Goal: Information Seeking & Learning: Check status

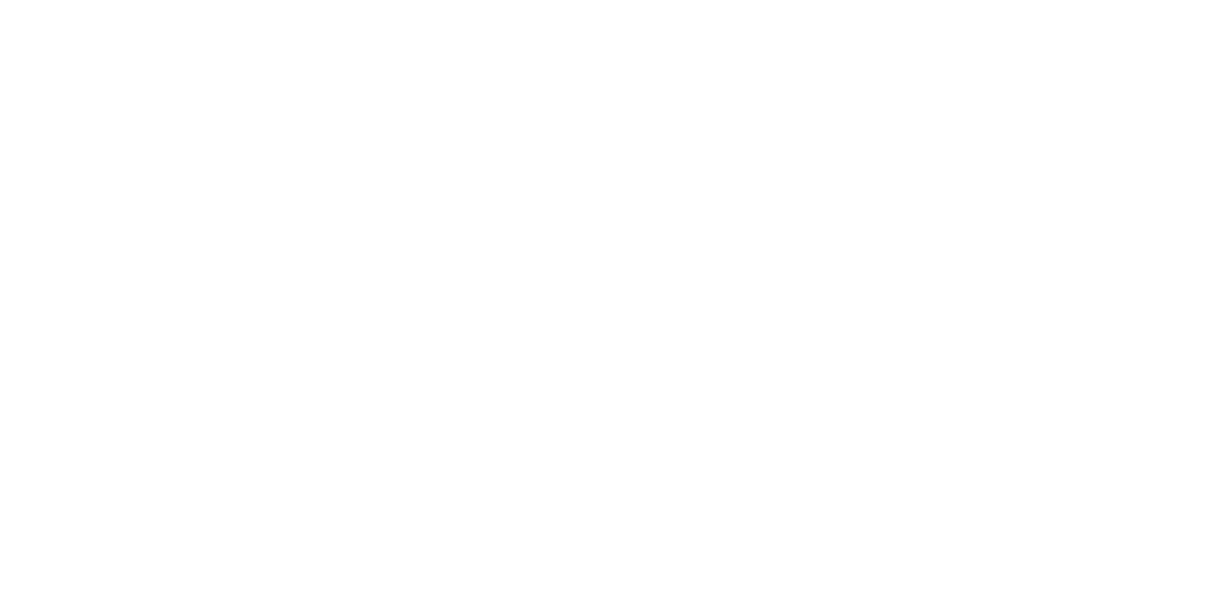
select select
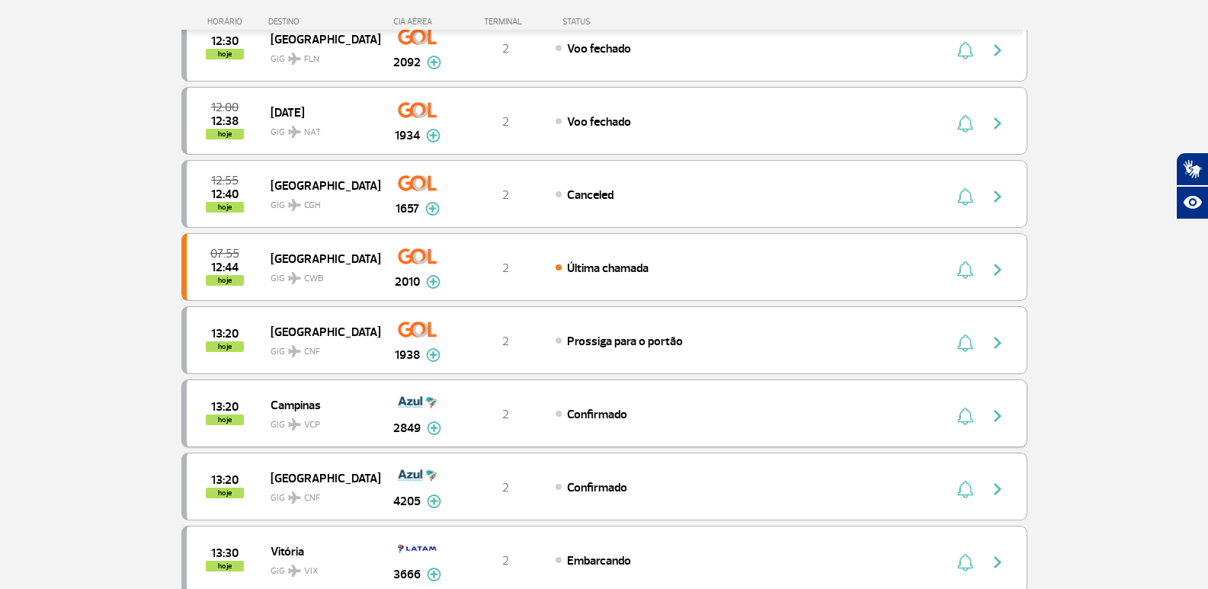
scroll to position [610, 0]
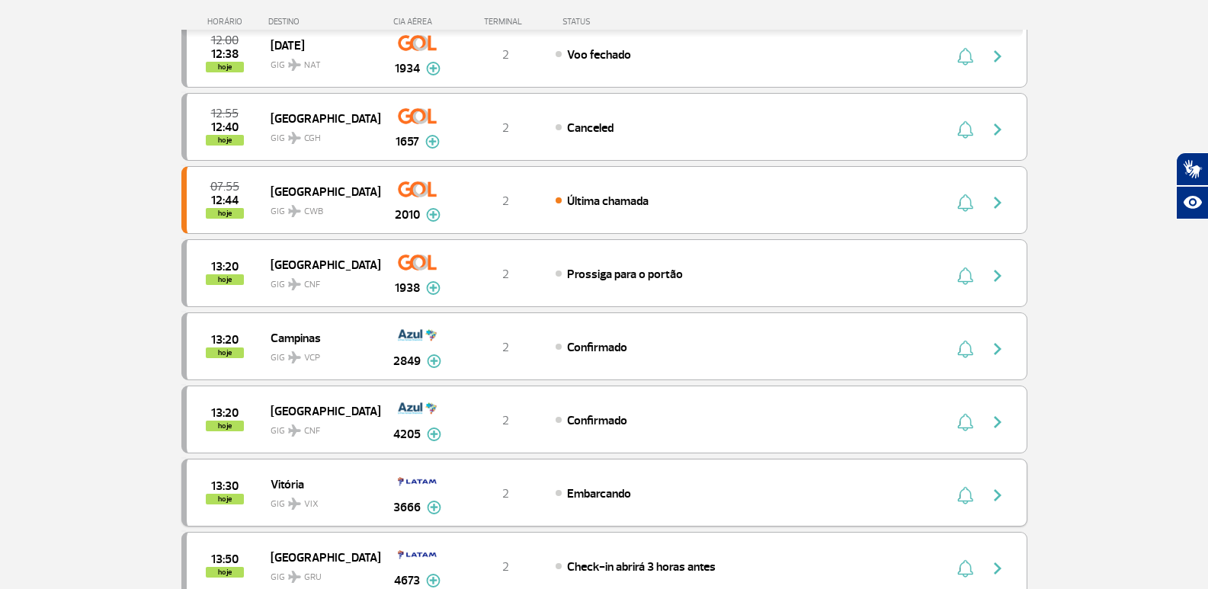
click at [466, 488] on div "2" at bounding box center [505, 493] width 101 height 17
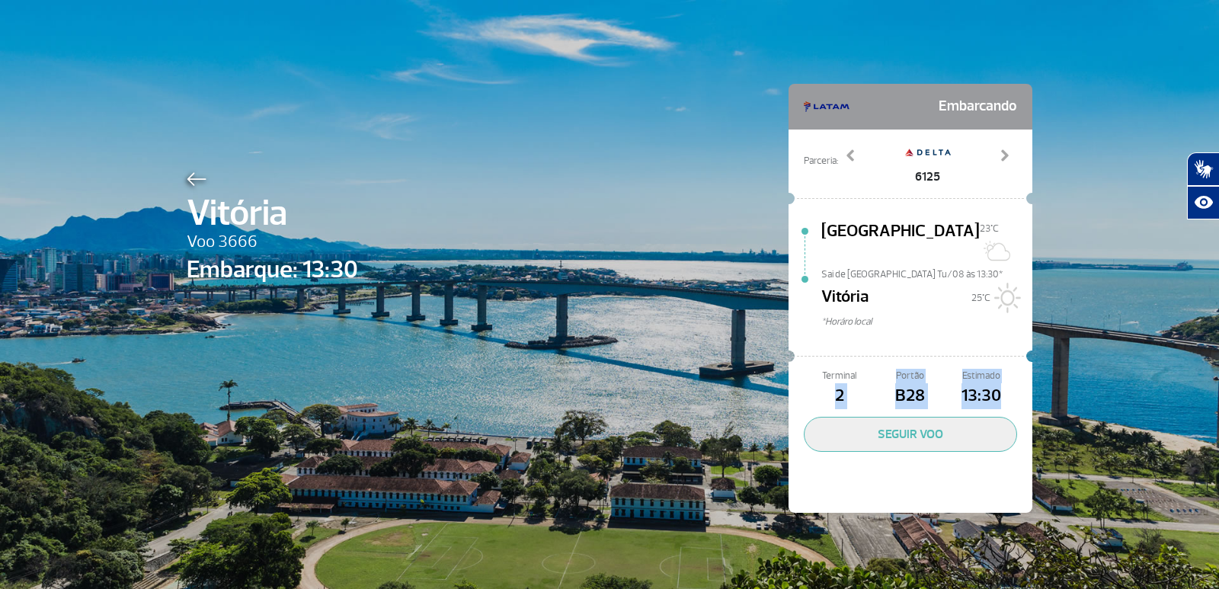
drag, startPoint x: 807, startPoint y: 377, endPoint x: 1016, endPoint y: 369, distance: 209.0
click at [1016, 369] on div "Terminal 2 Portão B28 Estimado 13:30 SEGUIR VOO" at bounding box center [911, 439] width 244 height 148
click at [191, 177] on img at bounding box center [197, 179] width 20 height 14
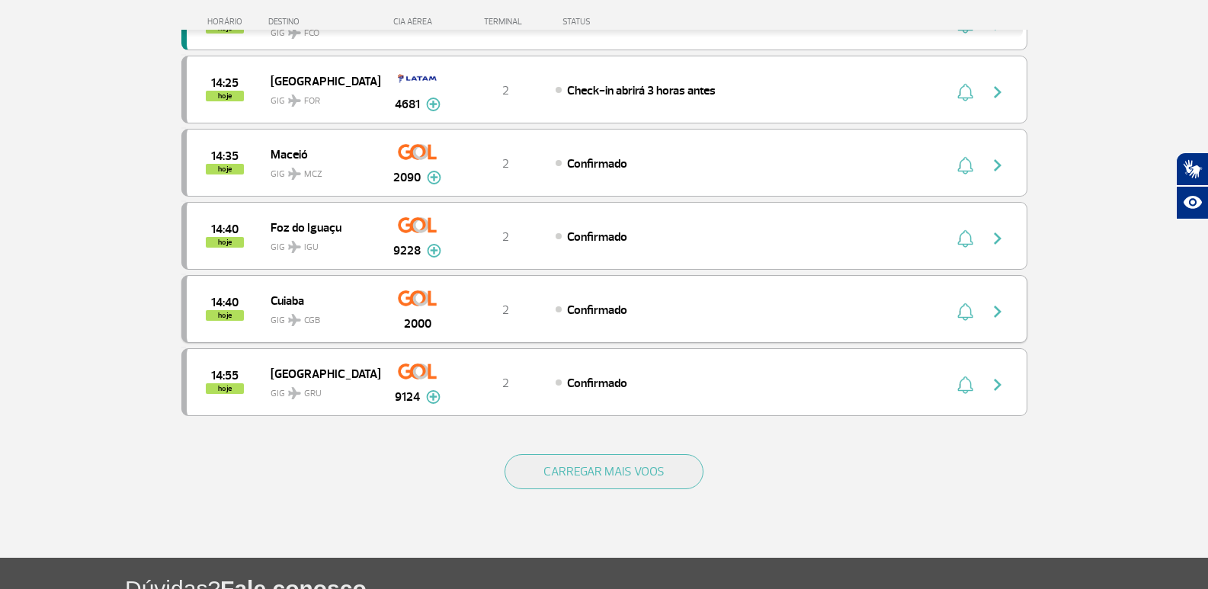
scroll to position [1296, 0]
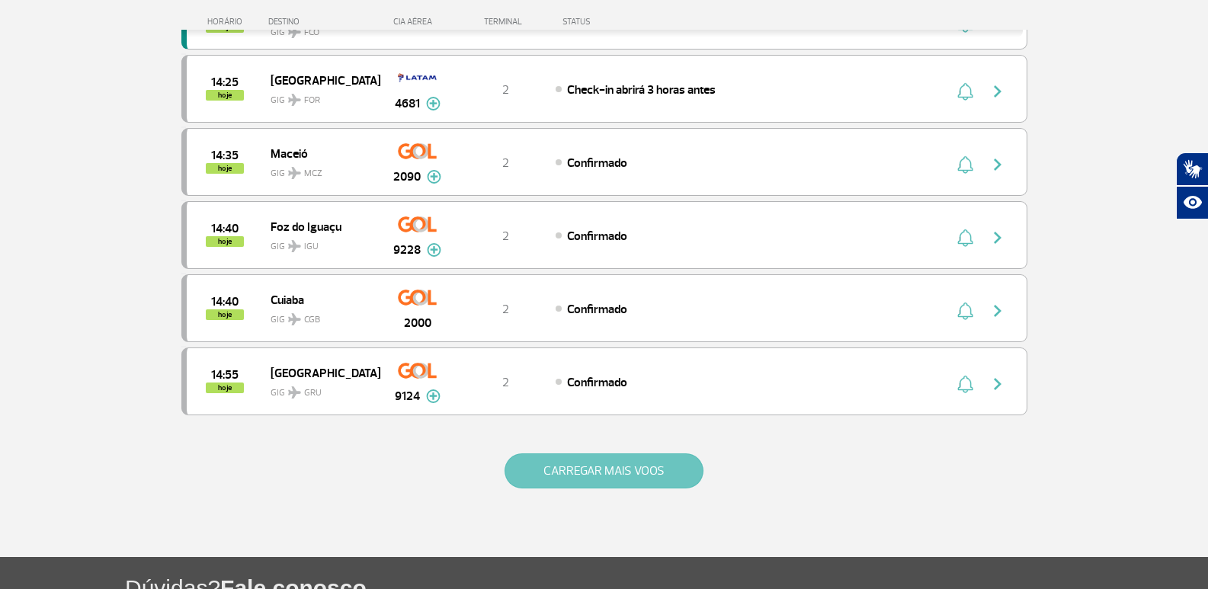
click at [597, 472] on button "CARREGAR MAIS VOOS" at bounding box center [604, 470] width 199 height 35
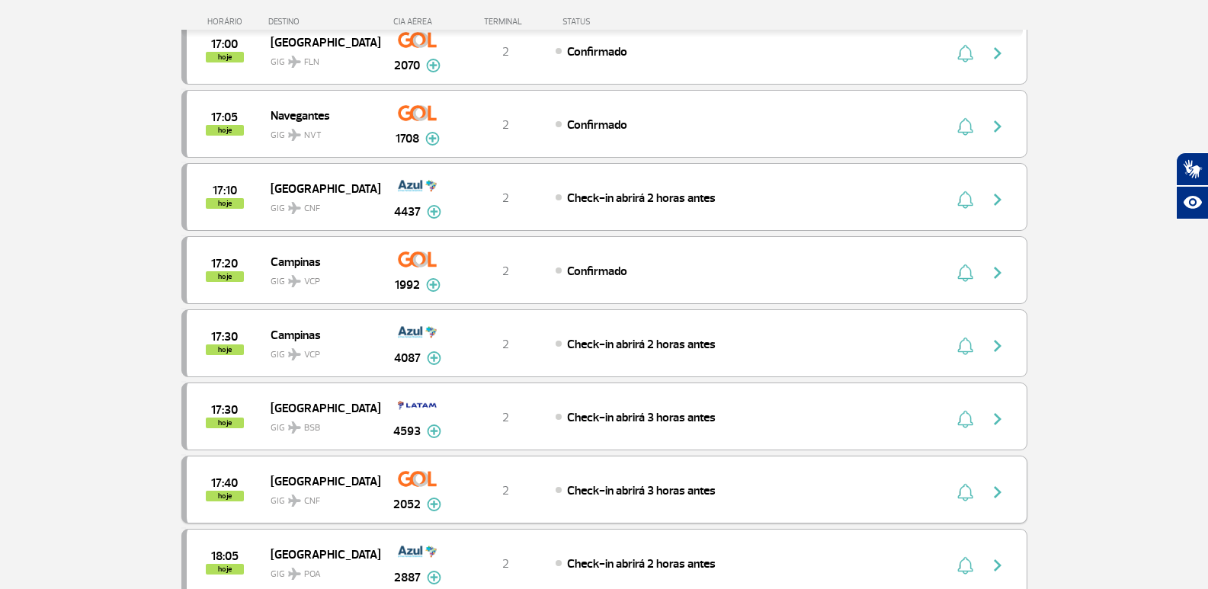
scroll to position [2820, 0]
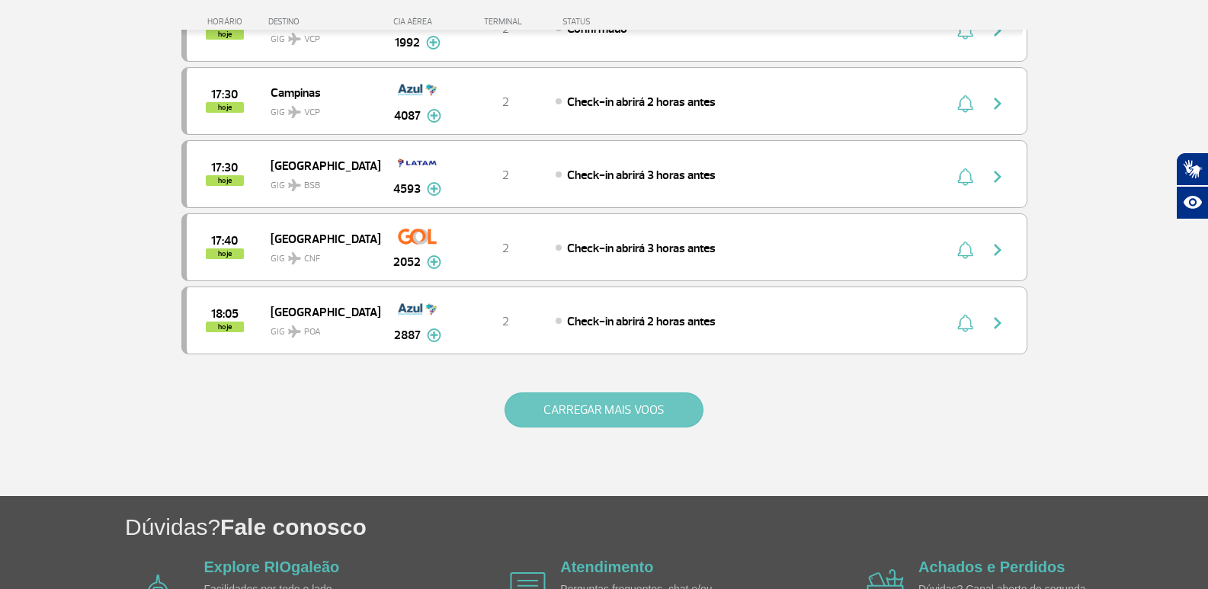
click at [595, 408] on button "CARREGAR MAIS VOOS" at bounding box center [604, 409] width 199 height 35
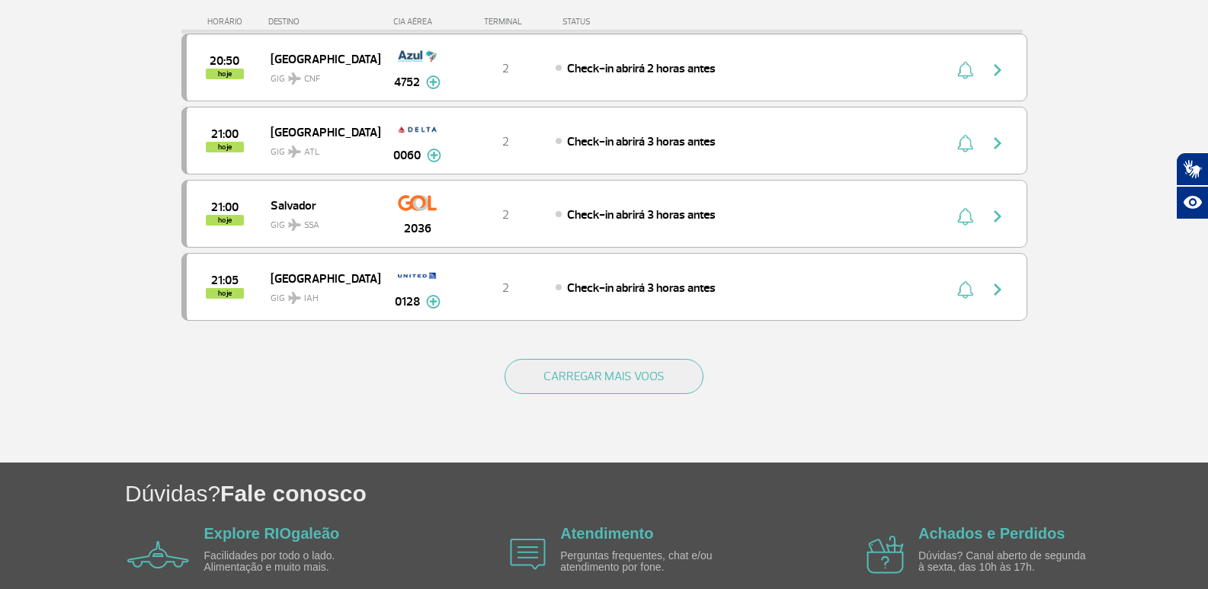
scroll to position [4344, 0]
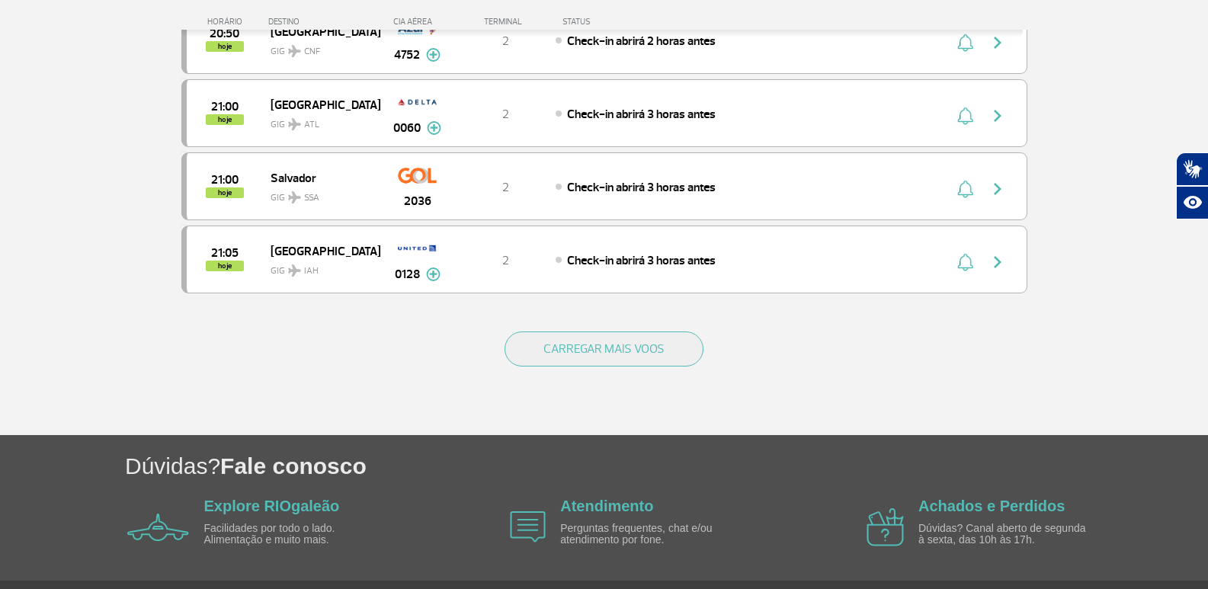
click at [649, 329] on div "CARREGAR MAIS VOOS" at bounding box center [604, 373] width 846 height 123
click at [645, 345] on button "CARREGAR MAIS VOOS" at bounding box center [604, 349] width 199 height 35
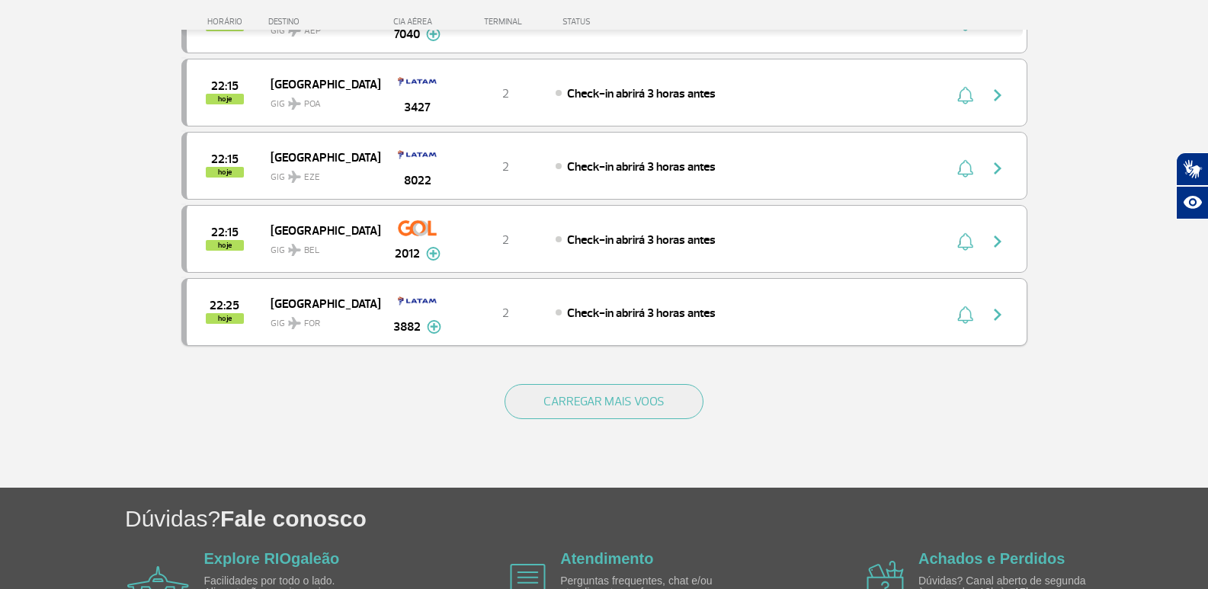
scroll to position [5792, 0]
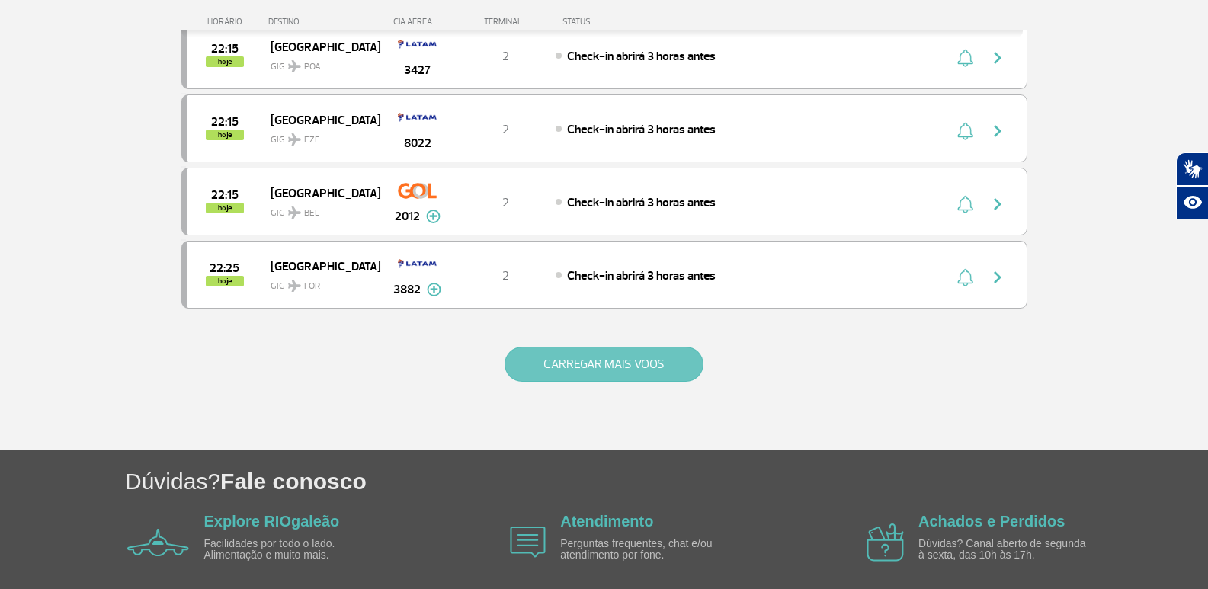
click at [633, 360] on button "CARREGAR MAIS VOOS" at bounding box center [604, 364] width 199 height 35
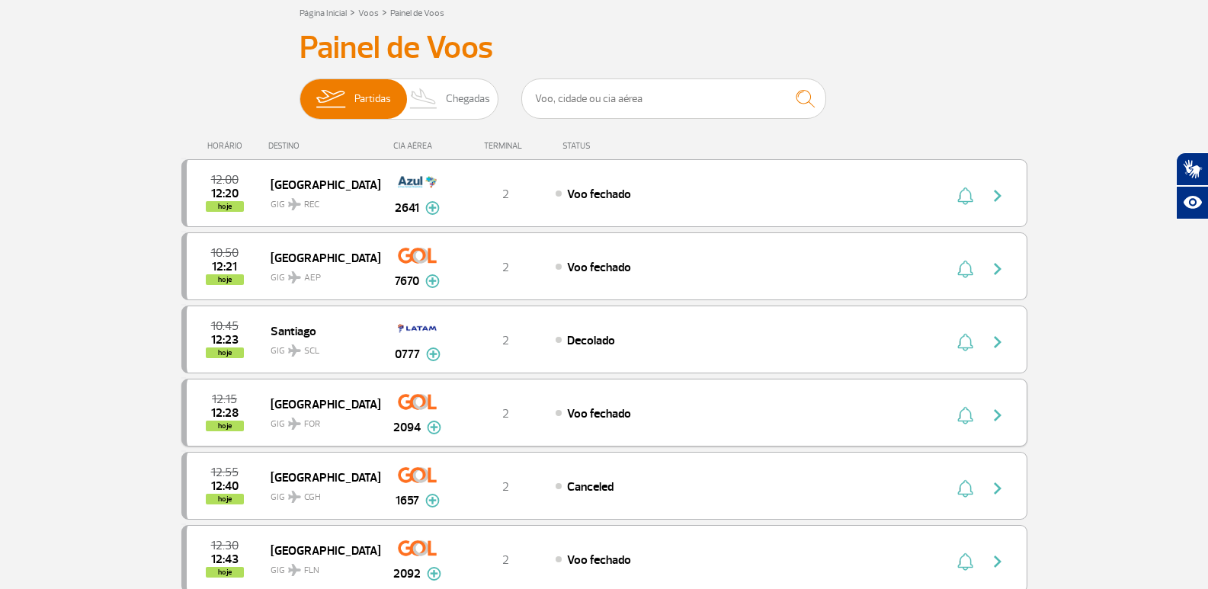
scroll to position [229, 0]
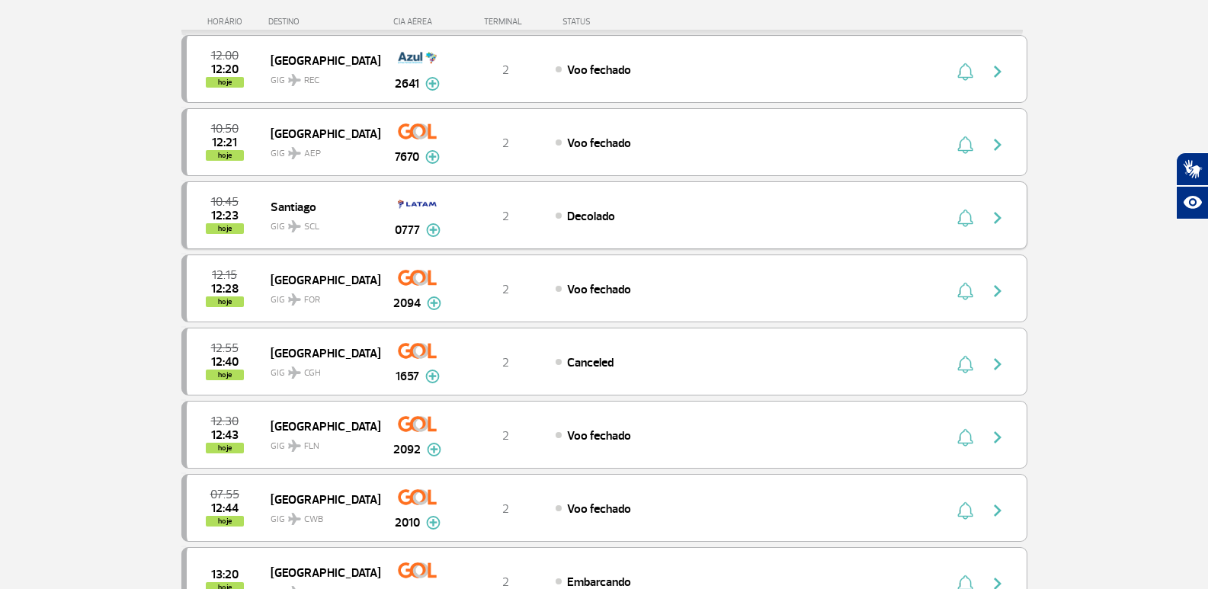
click at [642, 215] on div "Decolado" at bounding box center [724, 215] width 336 height 17
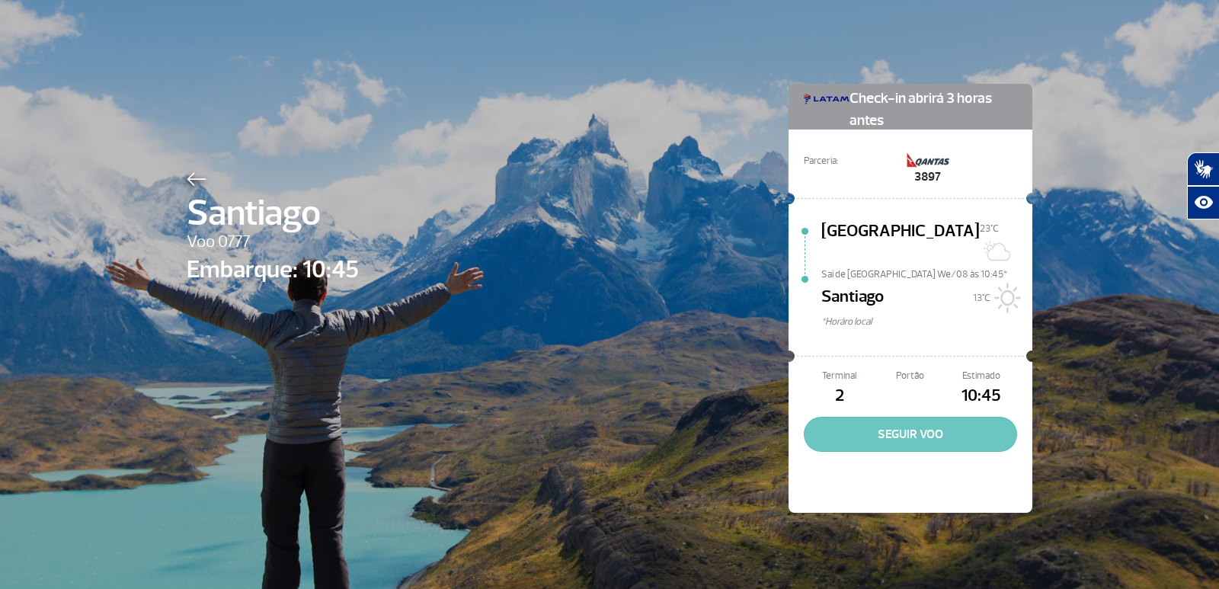
click at [934, 417] on button "SEGUIR VOO" at bounding box center [910, 434] width 213 height 35
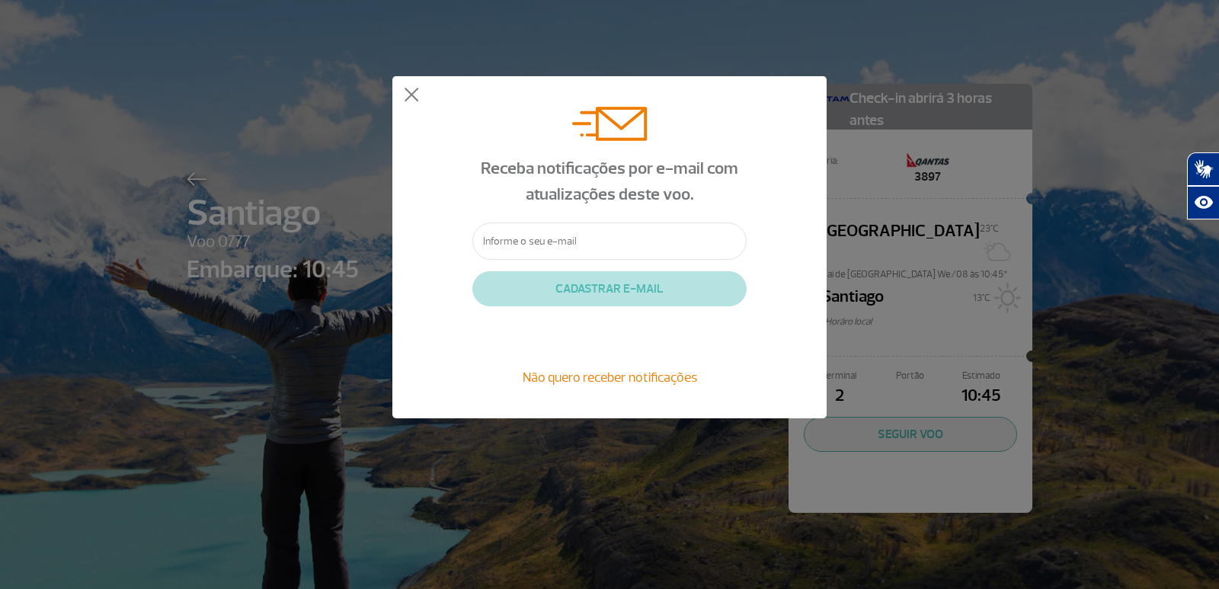
click at [545, 248] on input "text" at bounding box center [609, 241] width 274 height 37
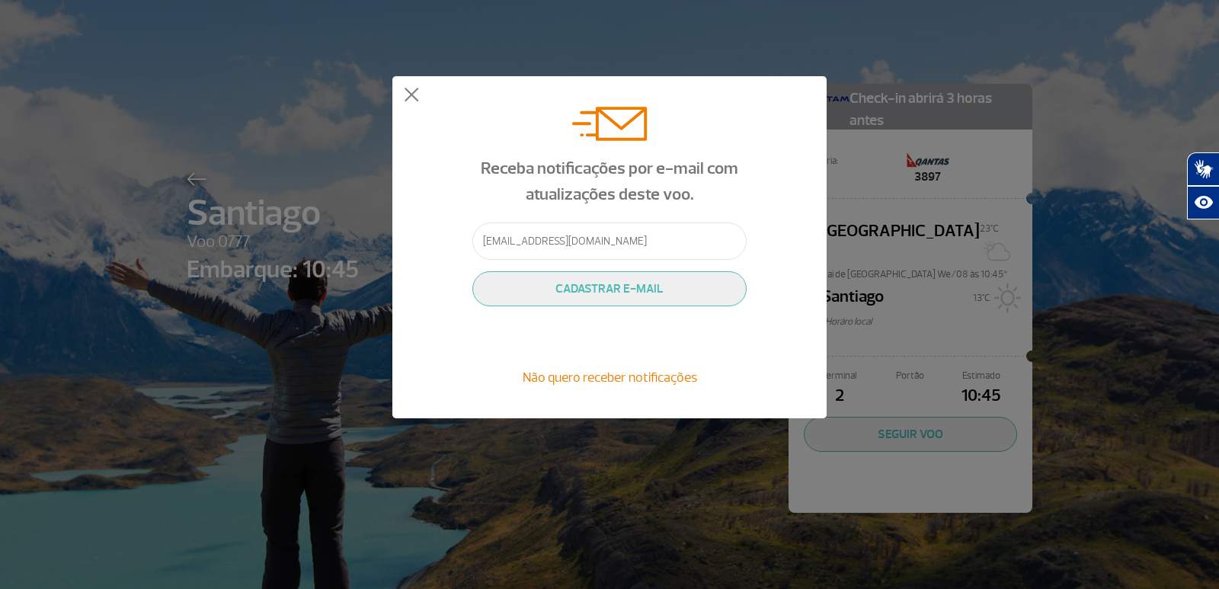
type input "[EMAIL_ADDRESS][DOMAIN_NAME]"
click at [628, 287] on button "CADASTRAR E-MAIL" at bounding box center [609, 288] width 274 height 35
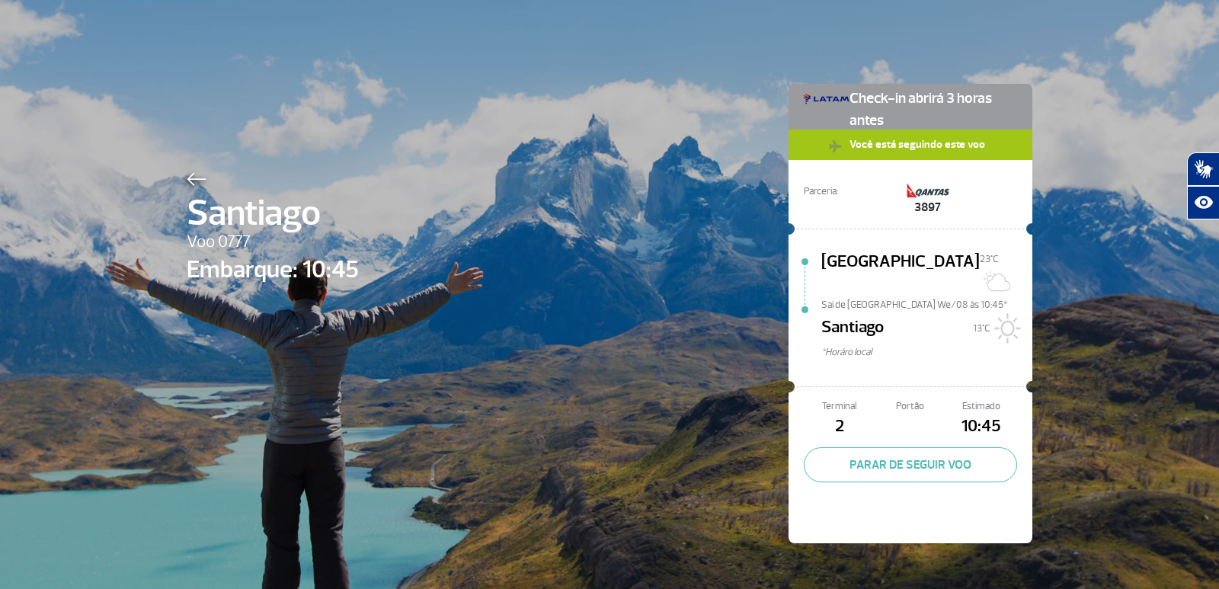
click at [187, 181] on img at bounding box center [197, 179] width 20 height 14
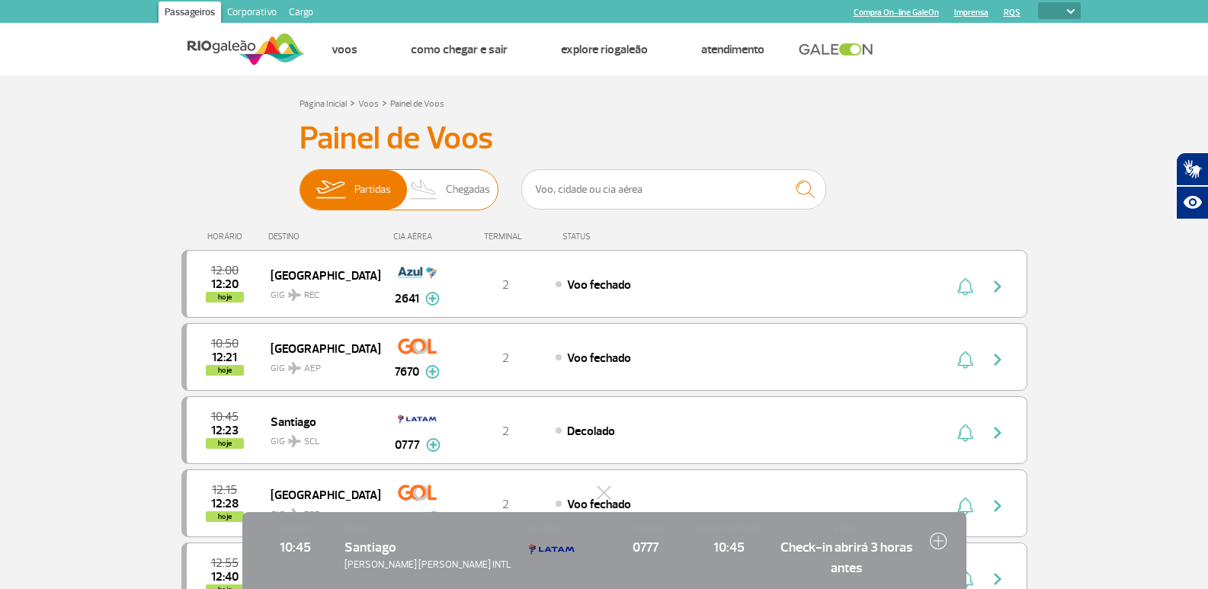
click at [463, 194] on span "Chegadas" at bounding box center [468, 190] width 44 height 40
click at [300, 182] on input "Partidas Chegadas" at bounding box center [300, 182] width 0 height 0
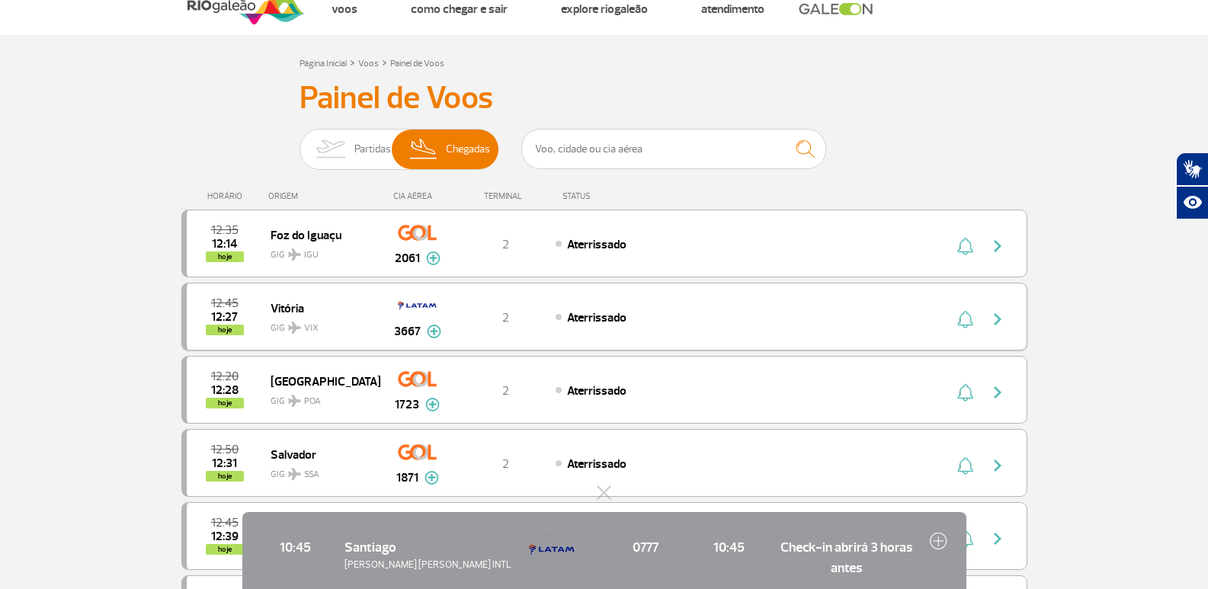
scroll to position [76, 0]
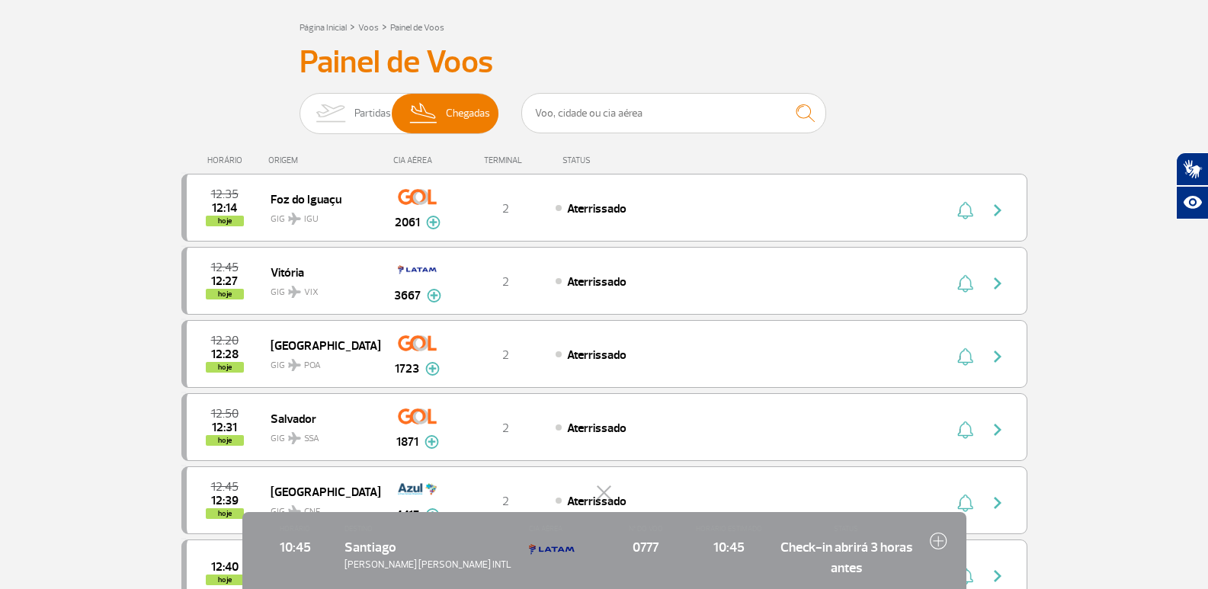
click at [611, 493] on button at bounding box center [604, 492] width 15 height 15
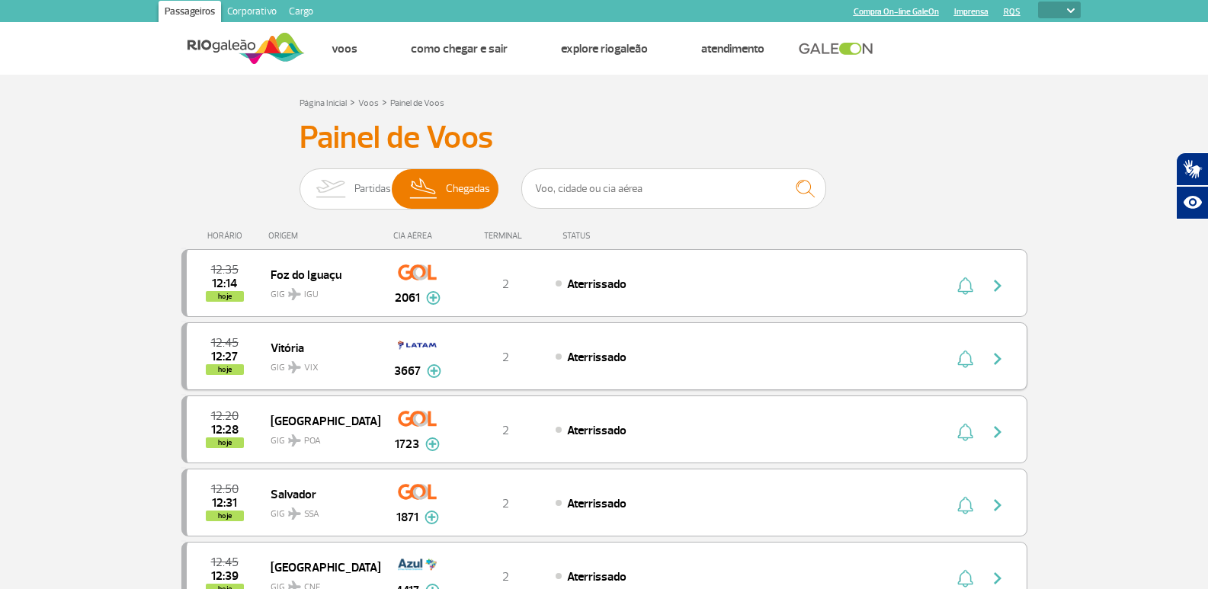
scroll to position [0, 0]
click at [445, 189] on img at bounding box center [424, 190] width 45 height 40
click at [300, 182] on input "Partidas Chegadas" at bounding box center [300, 182] width 0 height 0
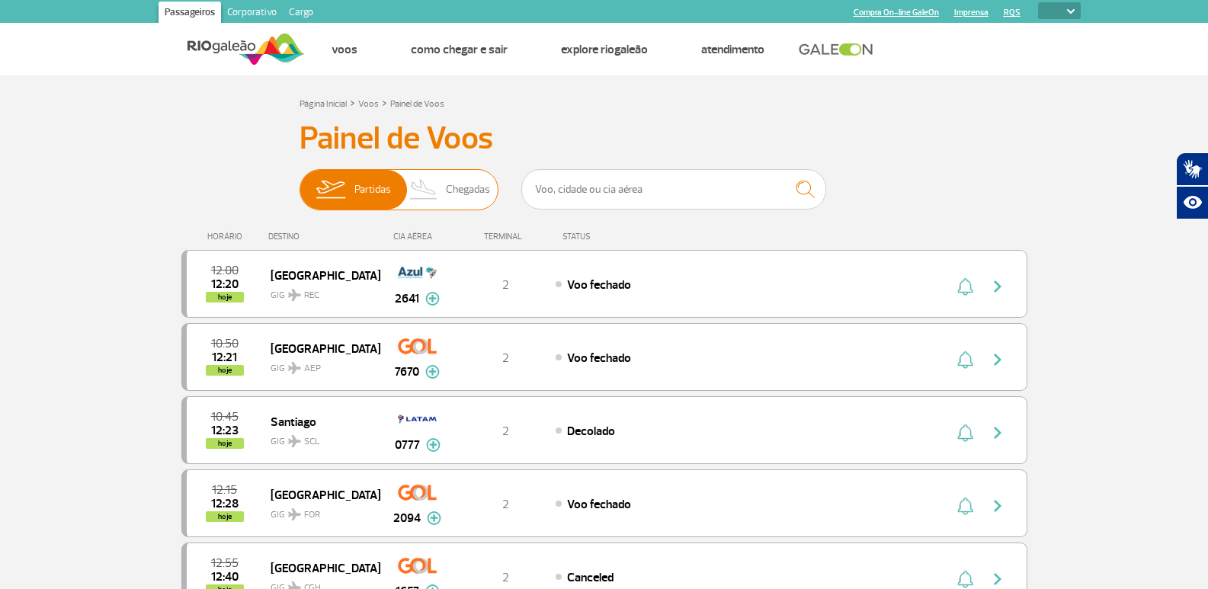
click at [445, 189] on img at bounding box center [424, 190] width 45 height 40
click at [300, 182] on input "Partidas Chegadas" at bounding box center [300, 182] width 0 height 0
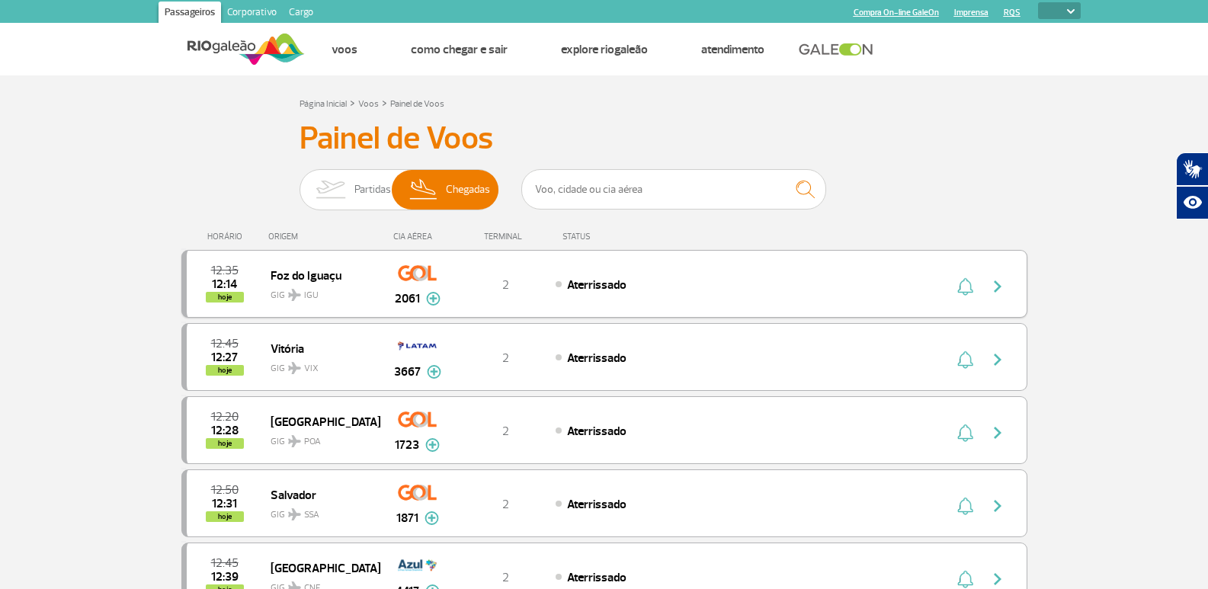
click at [434, 296] on img at bounding box center [433, 299] width 14 height 14
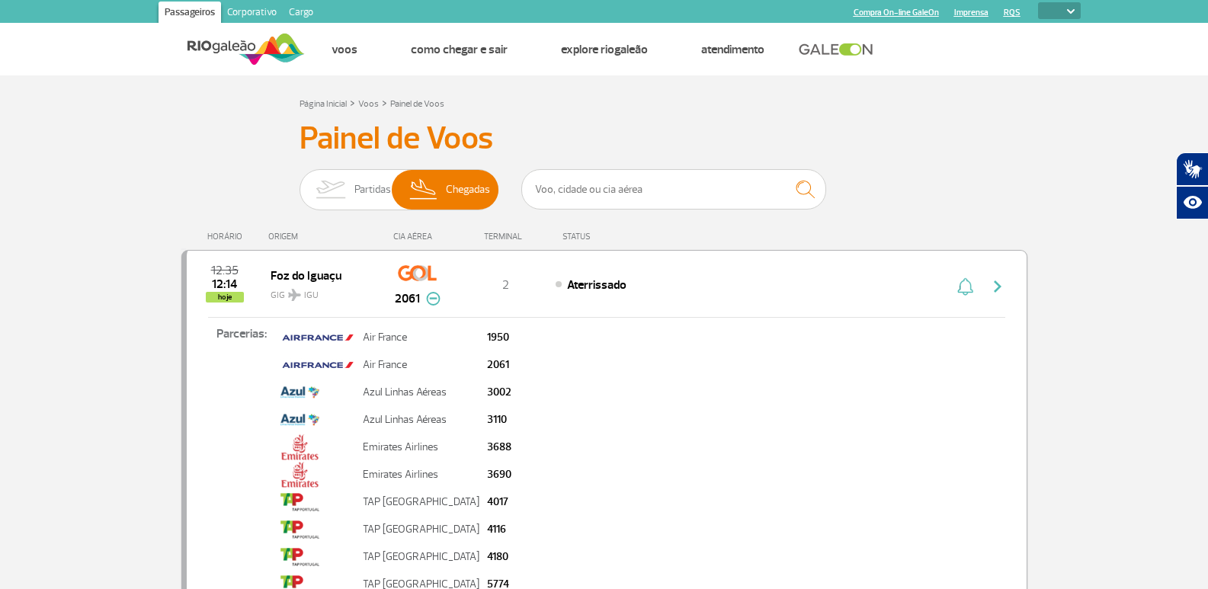
click at [434, 296] on img at bounding box center [433, 299] width 14 height 14
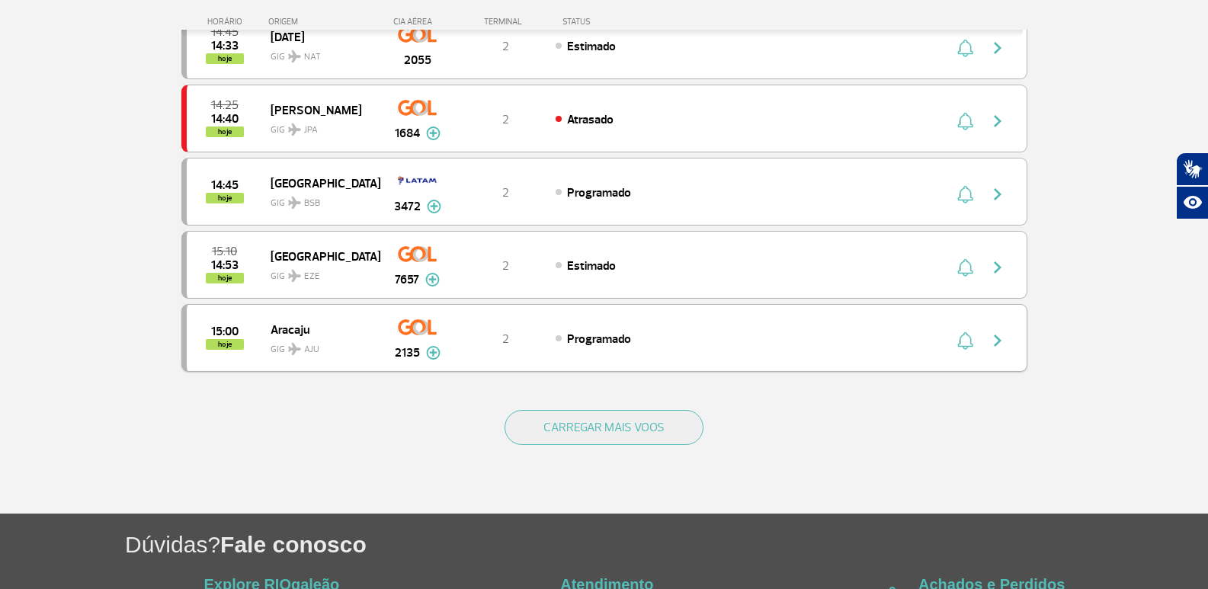
scroll to position [1372, 0]
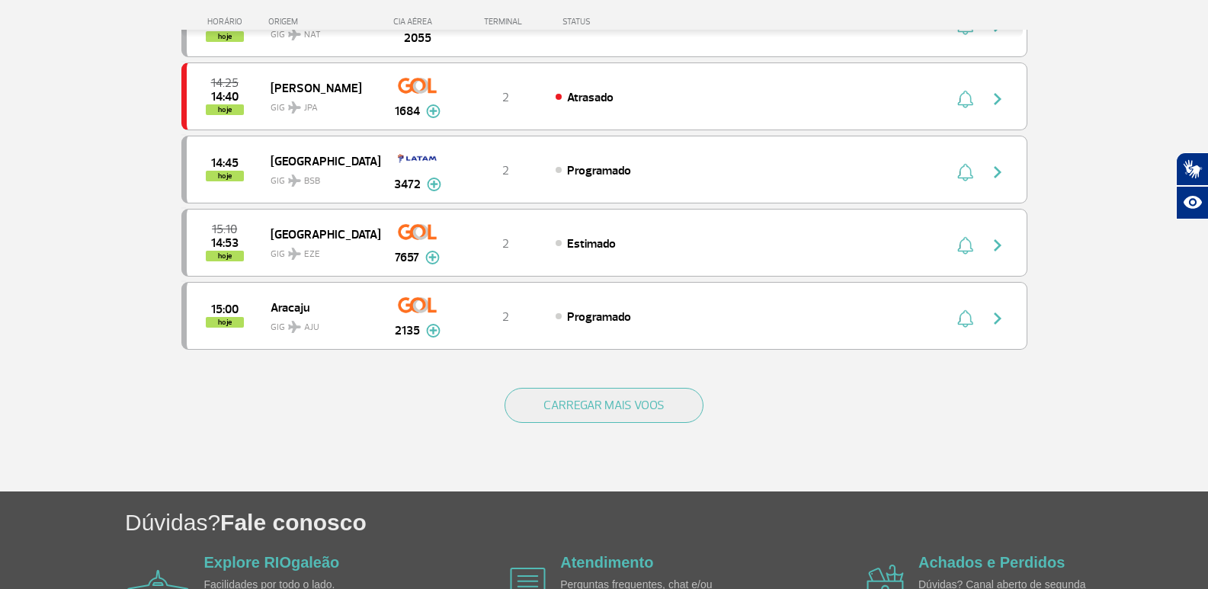
click at [583, 378] on div "CARREGAR MAIS VOOS" at bounding box center [604, 430] width 846 height 123
click at [595, 402] on button "CARREGAR MAIS VOOS" at bounding box center [604, 405] width 199 height 35
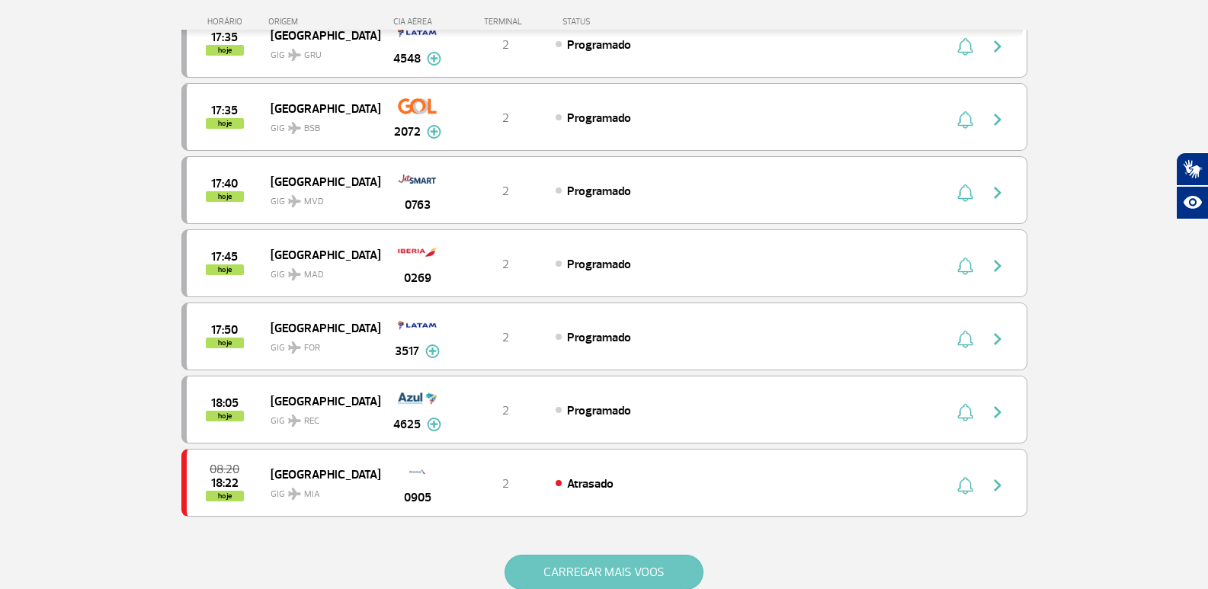
scroll to position [2862, 0]
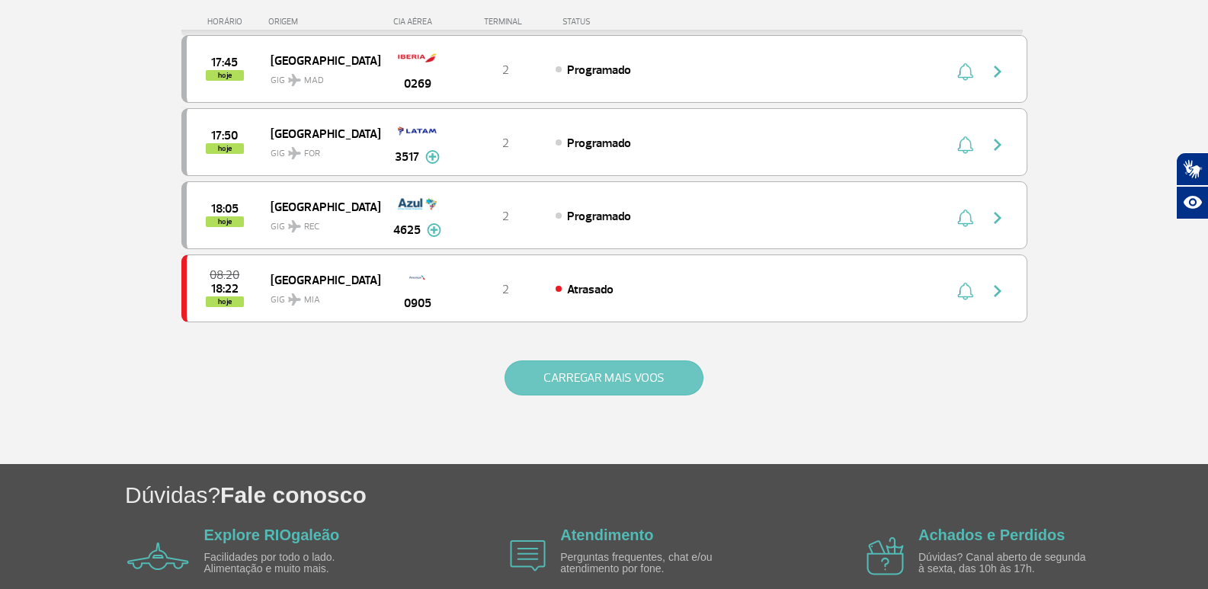
click at [594, 378] on button "CARREGAR MAIS VOOS" at bounding box center [604, 377] width 199 height 35
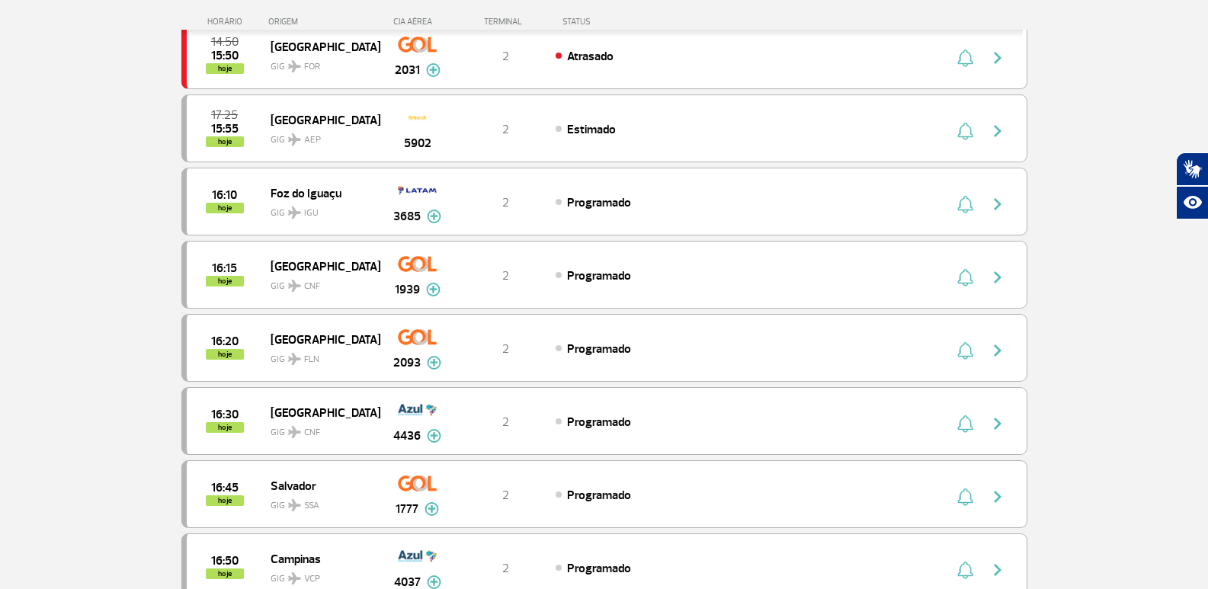
scroll to position [0, 0]
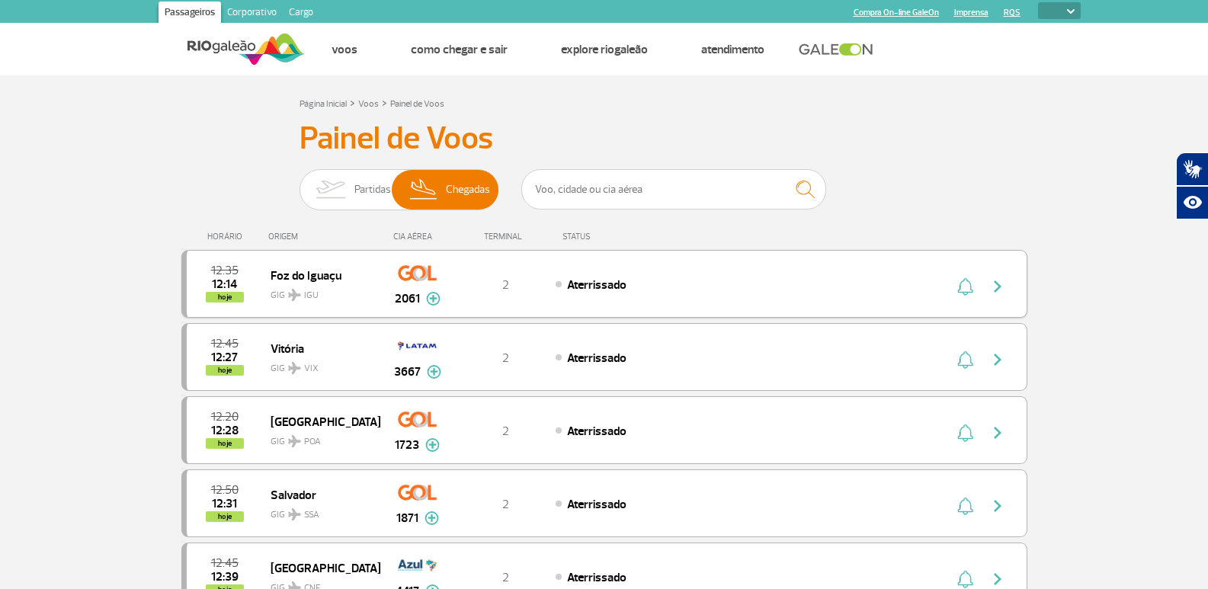
drag, startPoint x: 137, startPoint y: 373, endPoint x: 316, endPoint y: 92, distance: 333.4
click at [855, 53] on link at bounding box center [840, 50] width 82 height 14
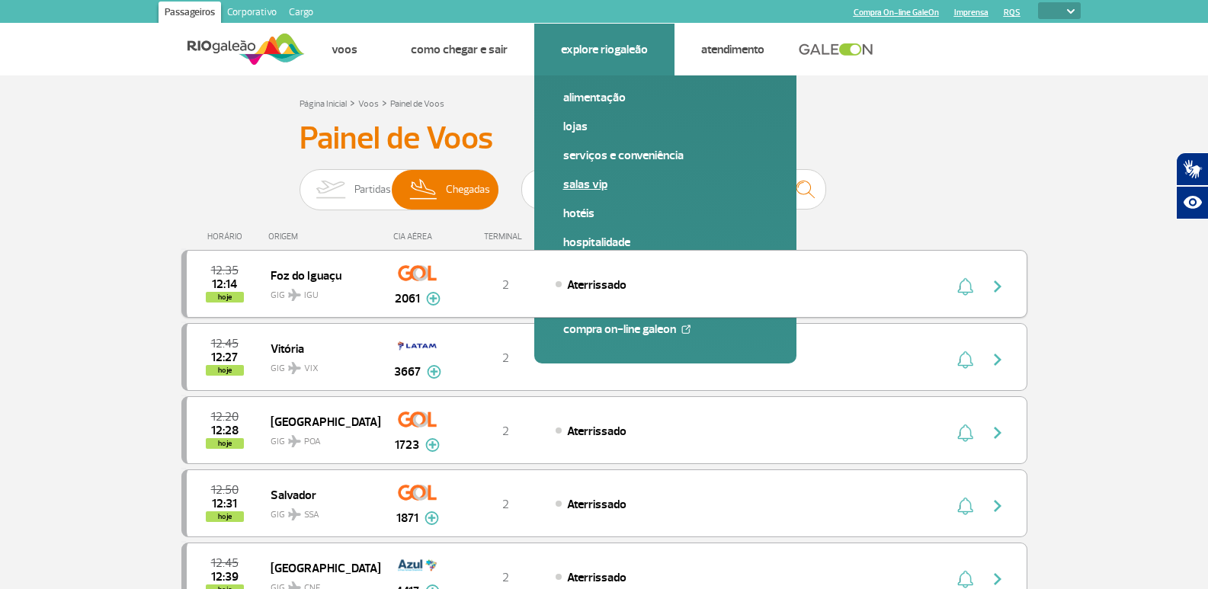
click at [590, 192] on link "Salas VIP" at bounding box center [665, 184] width 204 height 17
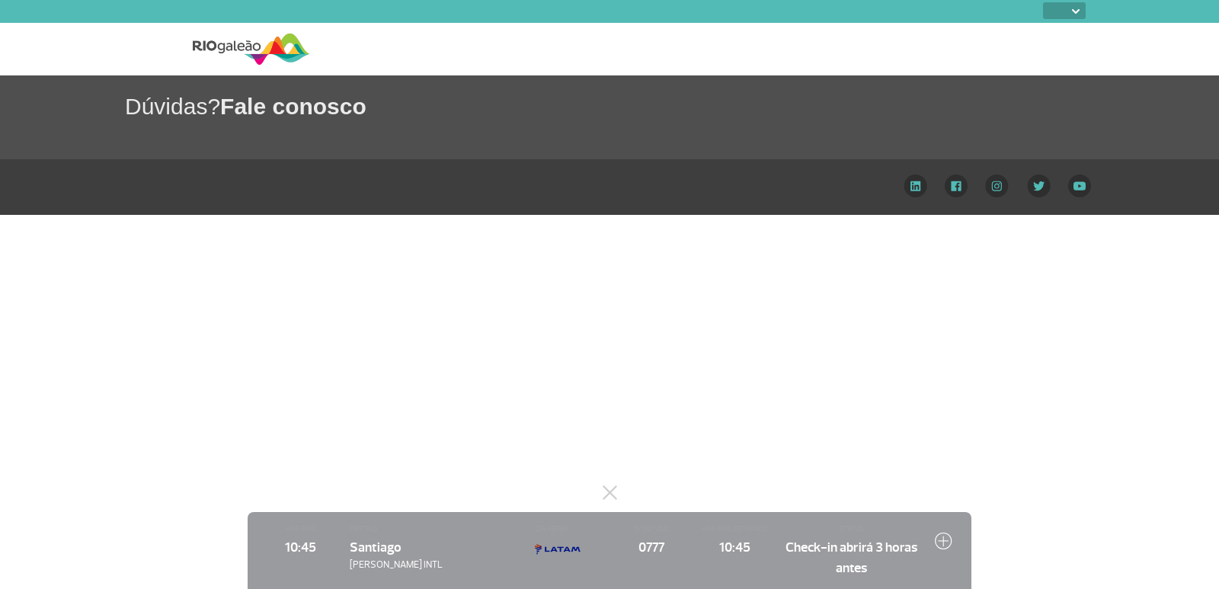
select select
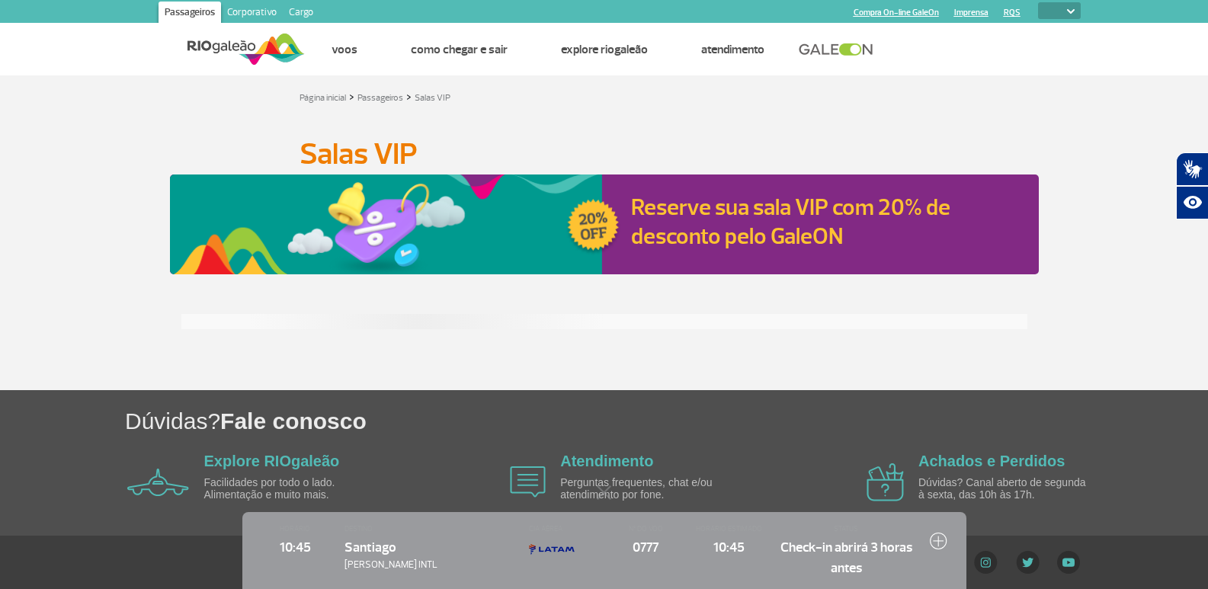
scroll to position [2, 0]
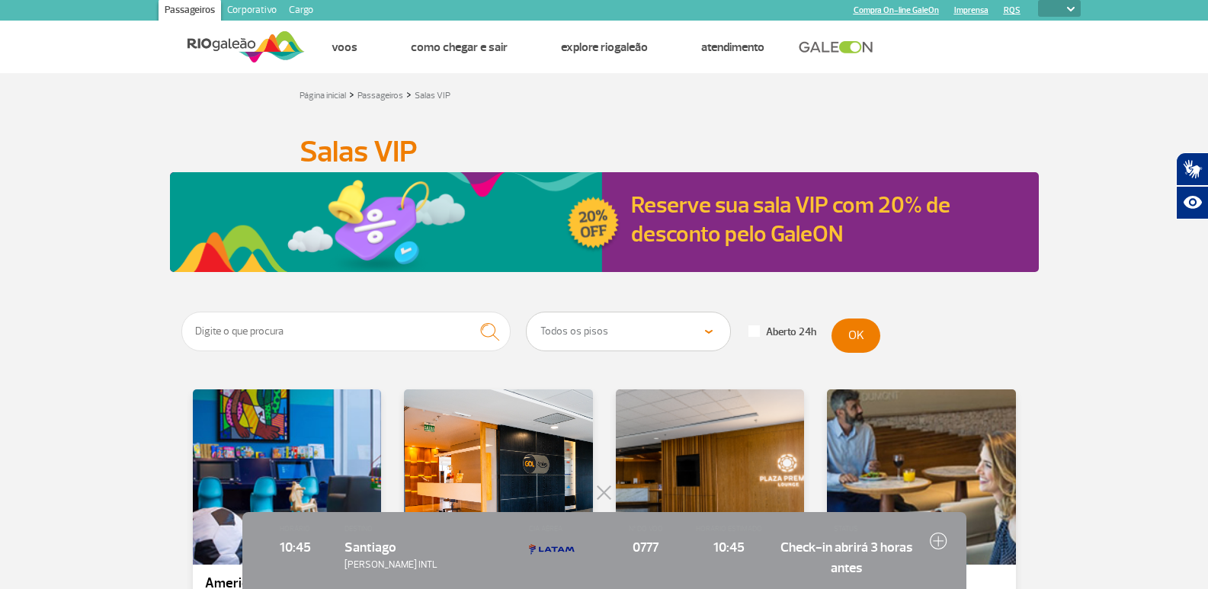
click at [601, 495] on button at bounding box center [604, 492] width 15 height 15
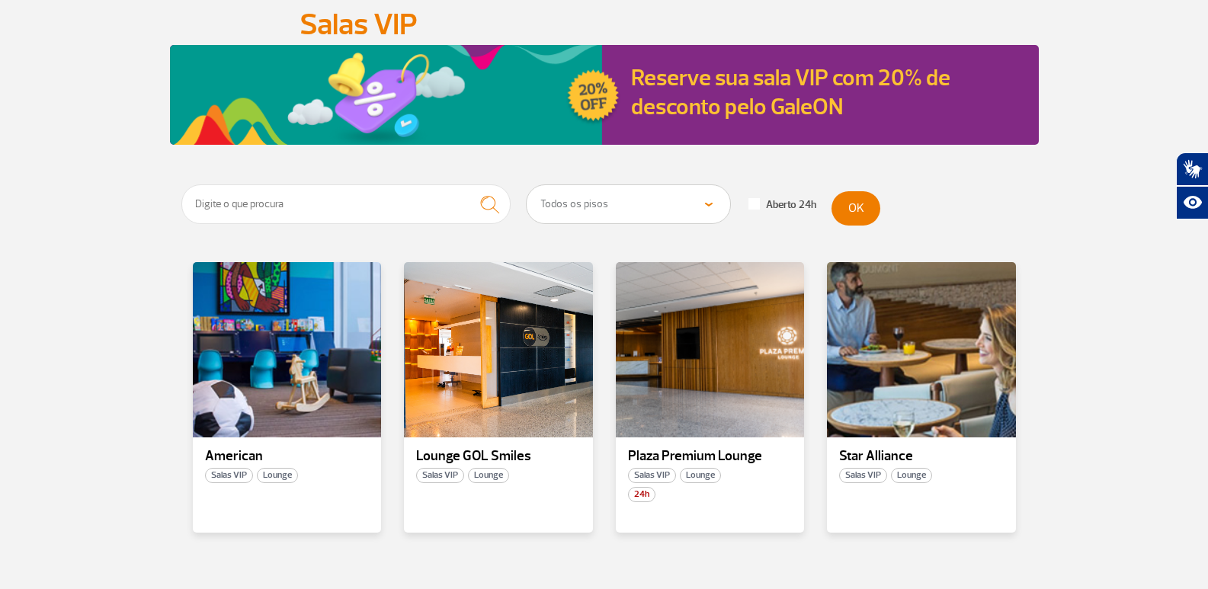
scroll to position [231, 0]
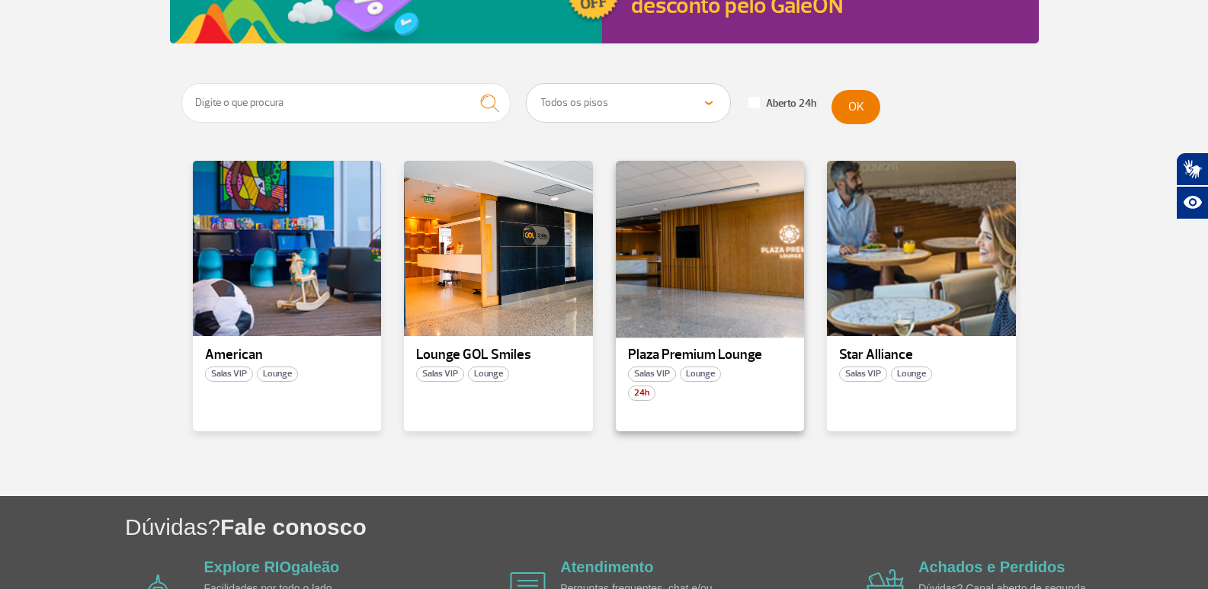
click at [687, 243] on div at bounding box center [709, 248] width 192 height 179
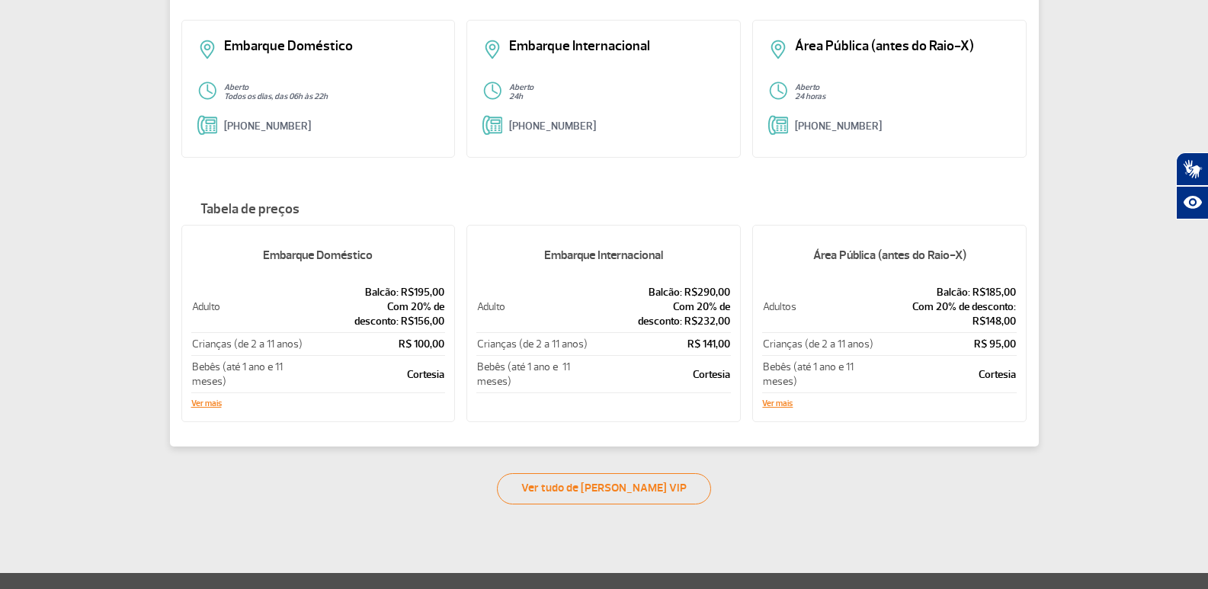
scroll to position [187, 0]
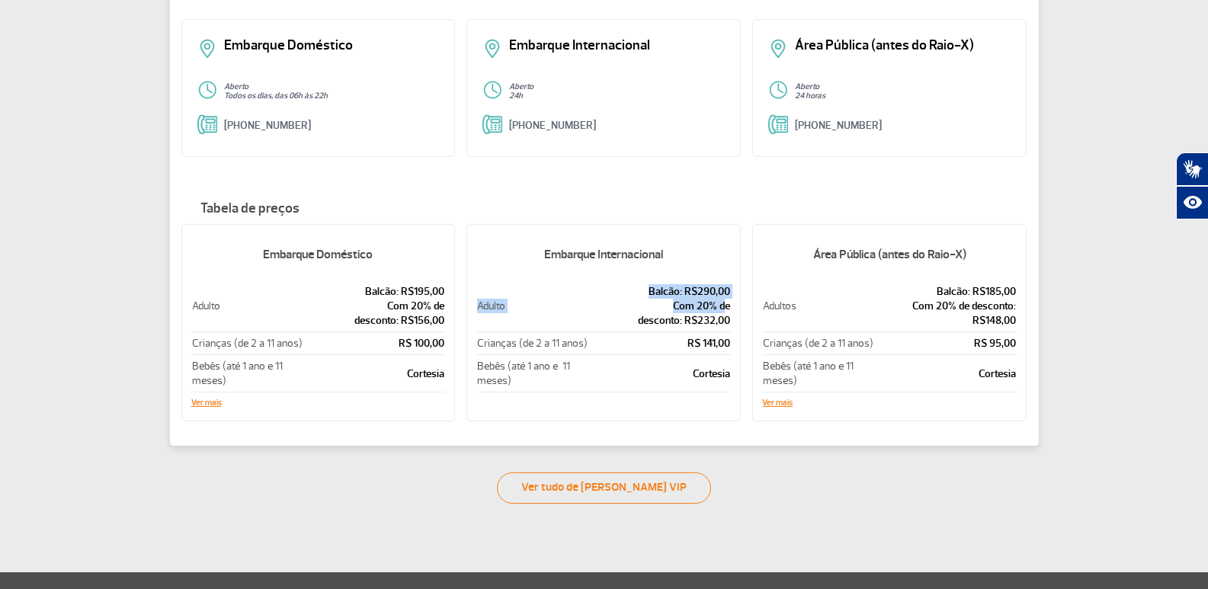
drag, startPoint x: 479, startPoint y: 309, endPoint x: 727, endPoint y: 300, distance: 247.9
click at [727, 300] on tr "Adulto Balcão: R$290,00 Com 20% de desconto: R$232,00" at bounding box center [603, 306] width 255 height 52
click at [627, 322] on p "Com 20% de desconto: R$232,00" at bounding box center [660, 313] width 139 height 29
